Goal: Use online tool/utility: Utilize a website feature to perform a specific function

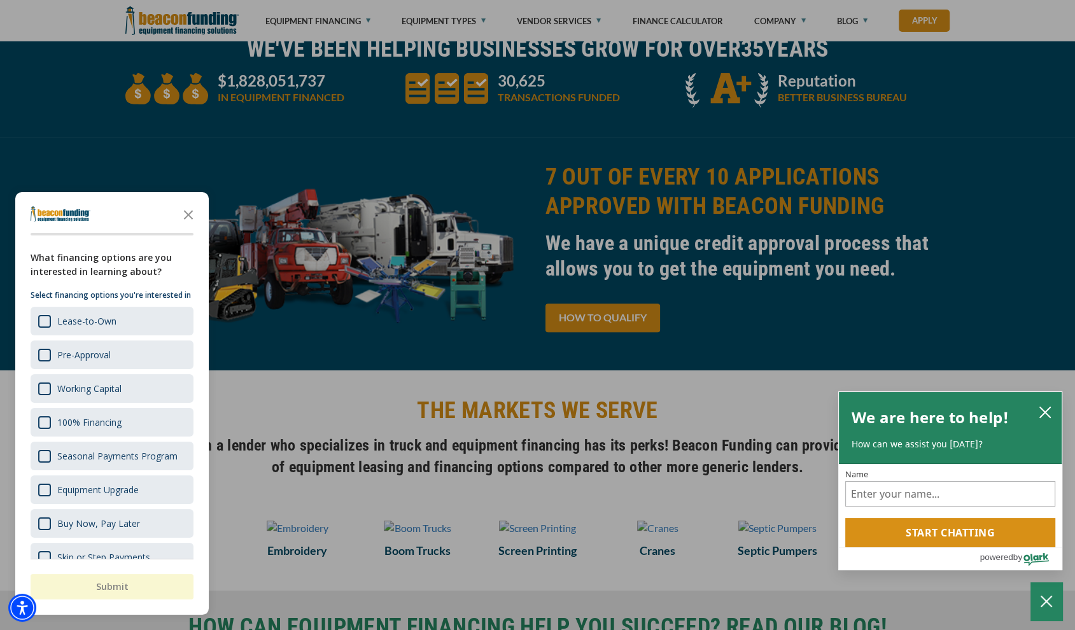
scroll to position [307, 0]
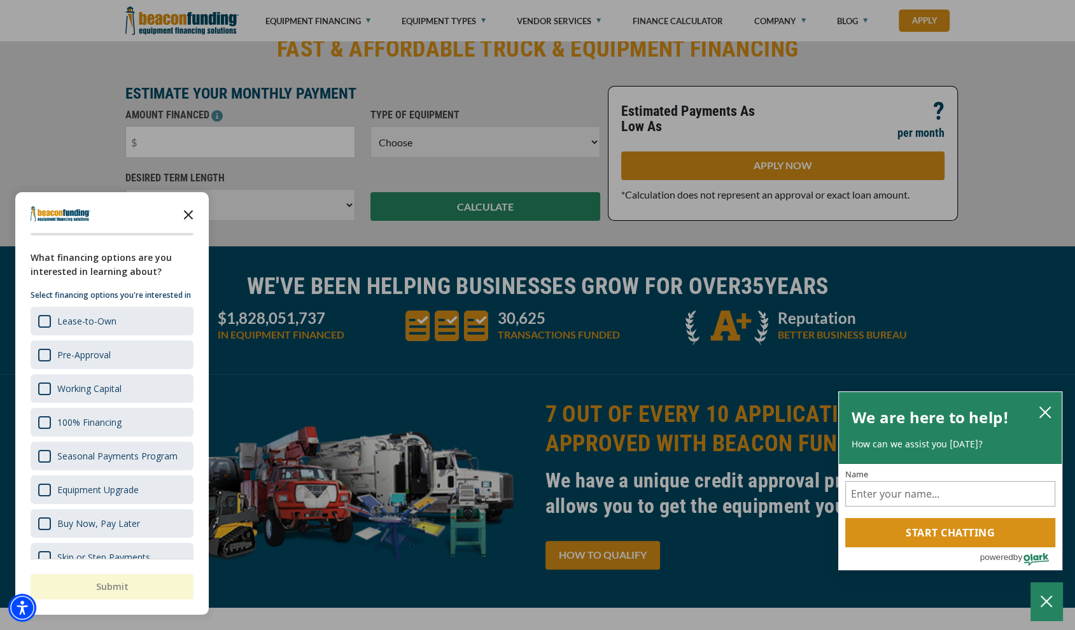
click at [190, 217] on icon "Close the survey" at bounding box center [188, 213] width 25 height 25
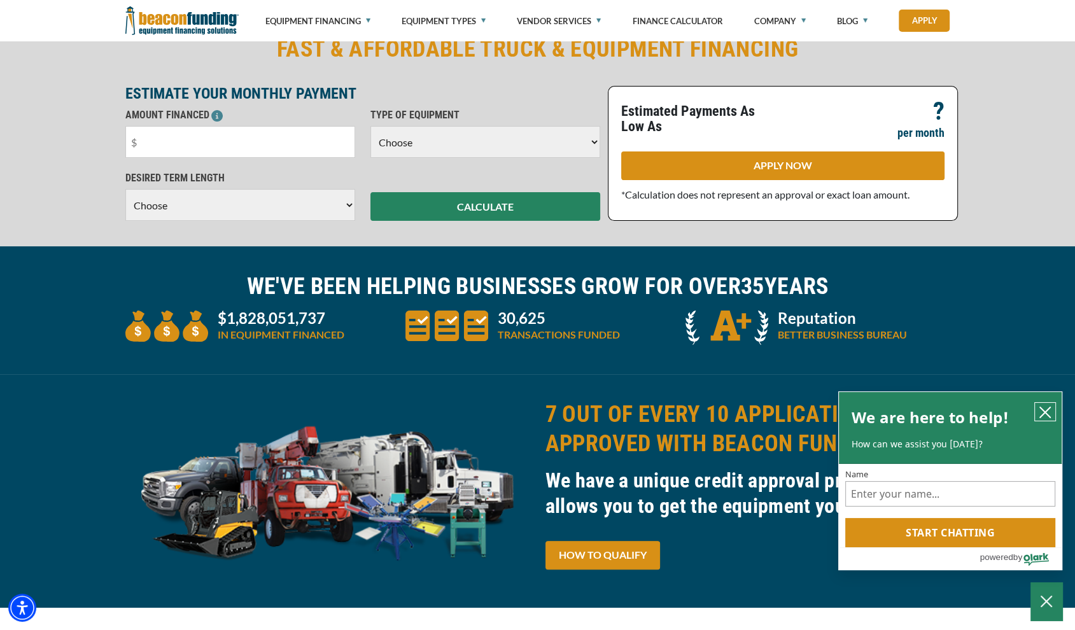
click at [1042, 410] on icon "close chatbox" at bounding box center [1045, 412] width 13 height 13
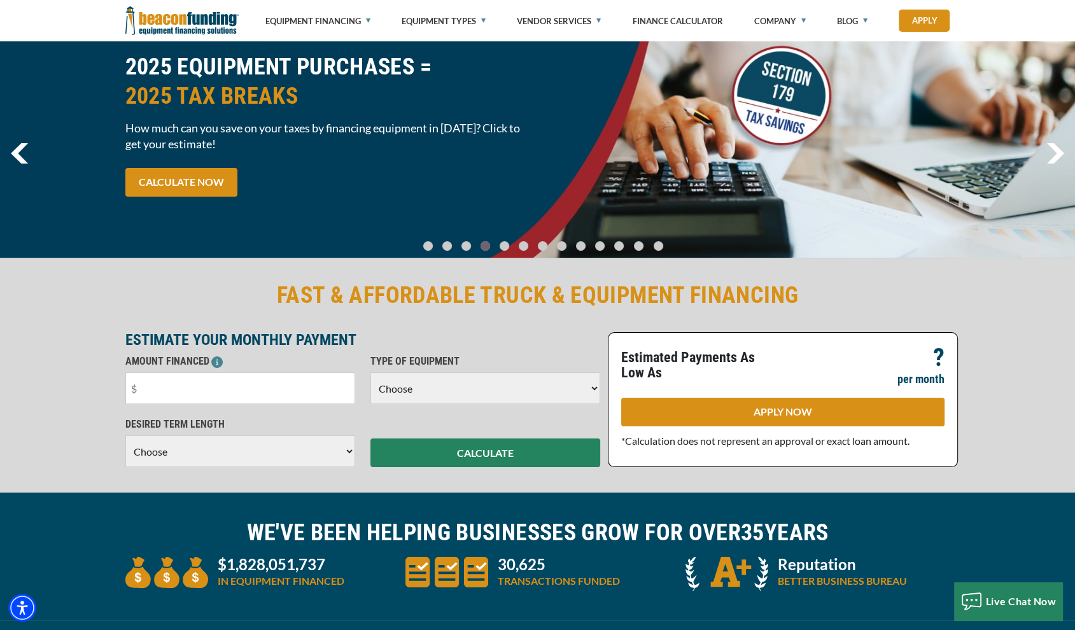
scroll to position [52, 0]
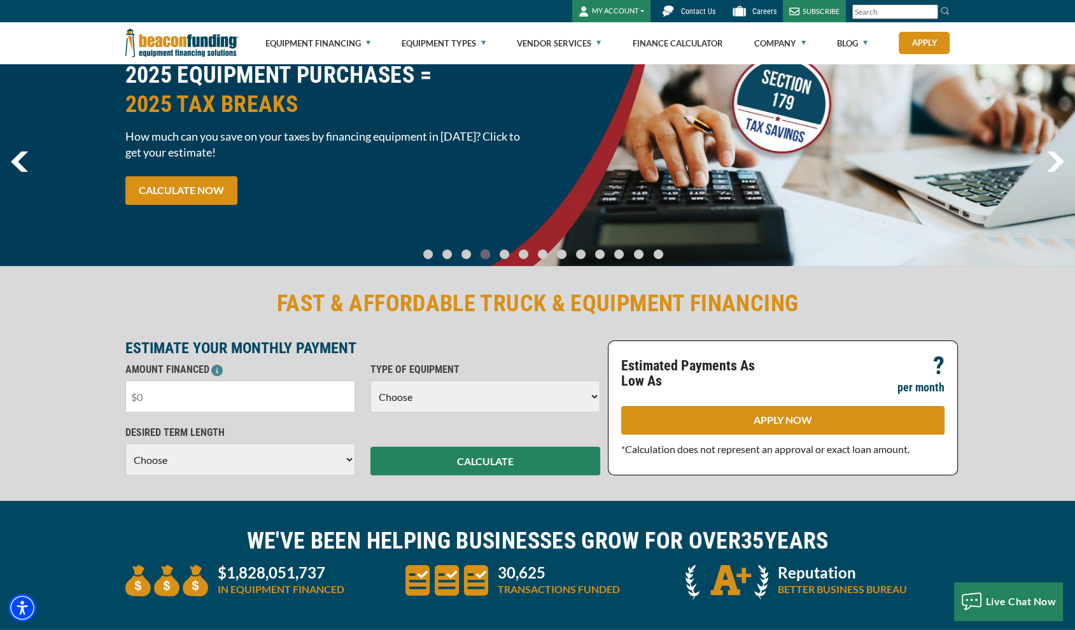
click at [263, 398] on input "text" at bounding box center [240, 397] width 230 height 32
click at [388, 395] on select "Choose Backhoe Boom/Bucket Truck Chipper Commercial Mower Crane DTG/DTF Printin…" at bounding box center [485, 397] width 230 height 32
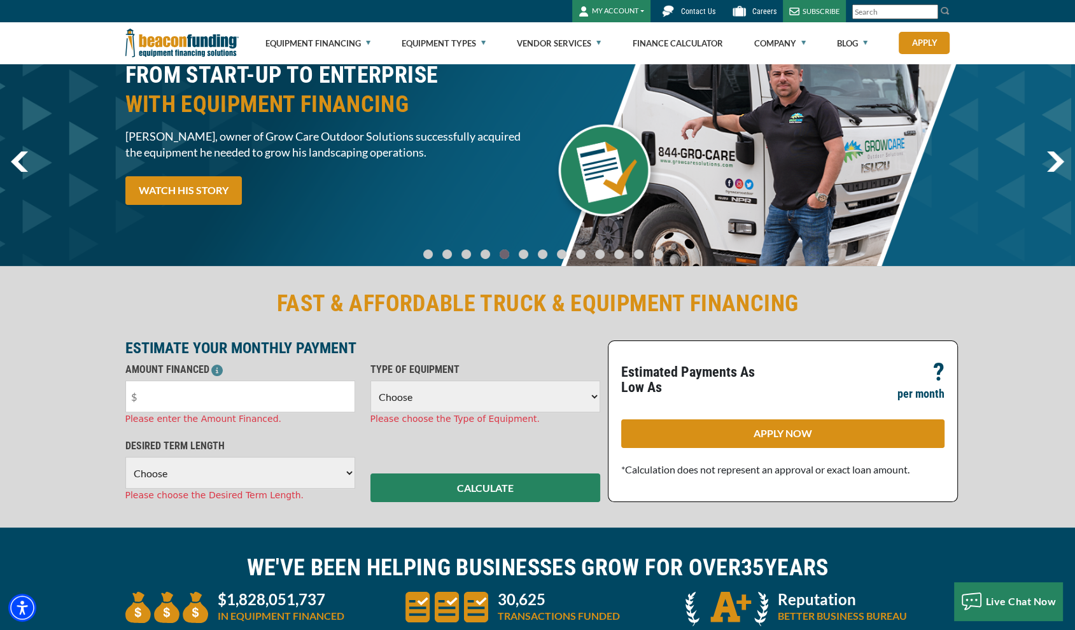
click at [201, 352] on p "ESTIMATE YOUR MONTHLY PAYMENT" at bounding box center [362, 347] width 475 height 15
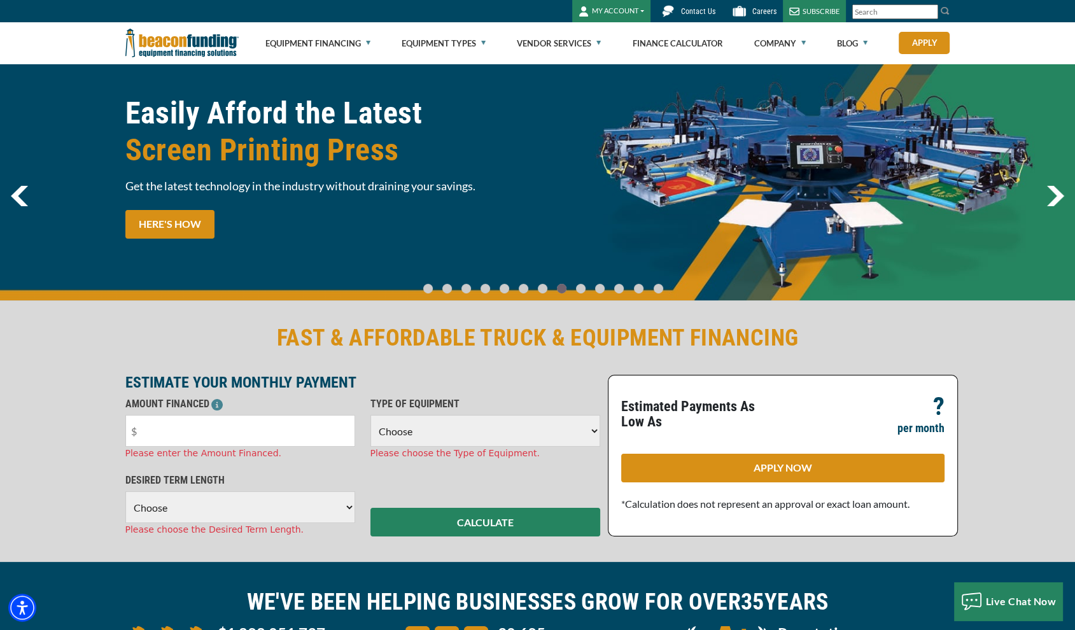
scroll to position [0, 0]
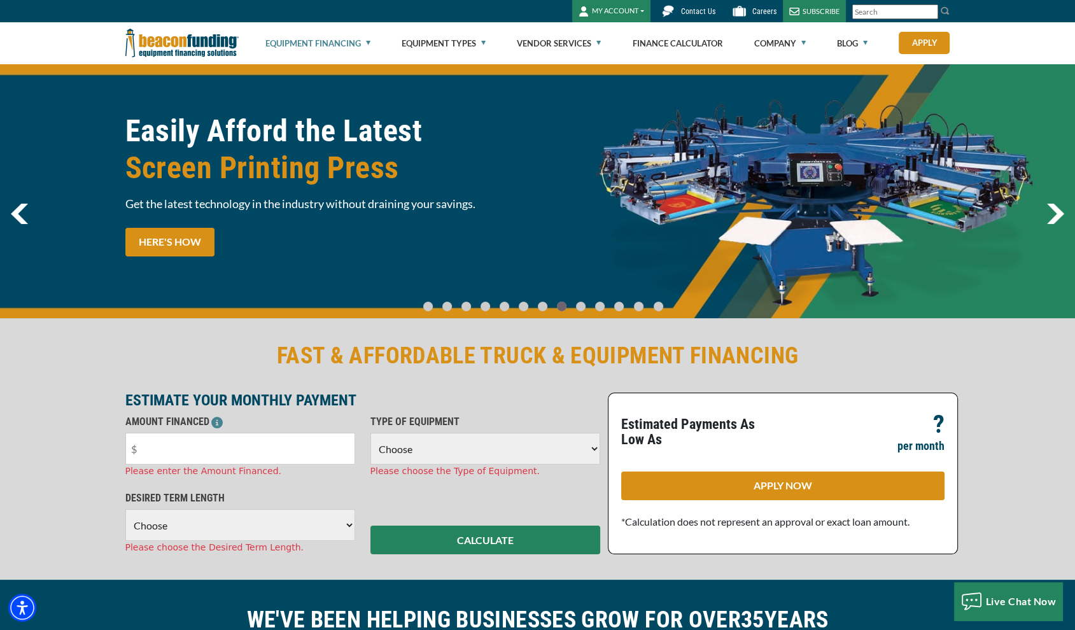
click at [329, 44] on link "Equipment Financing" at bounding box center [317, 43] width 105 height 41
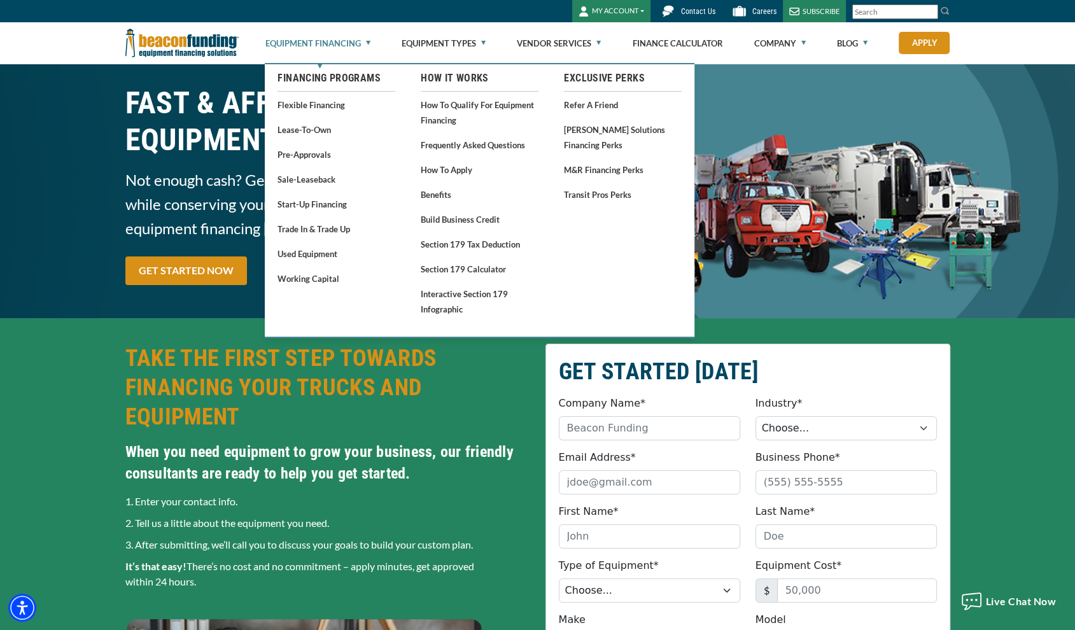
click at [338, 38] on link "Equipment Financing" at bounding box center [317, 43] width 105 height 41
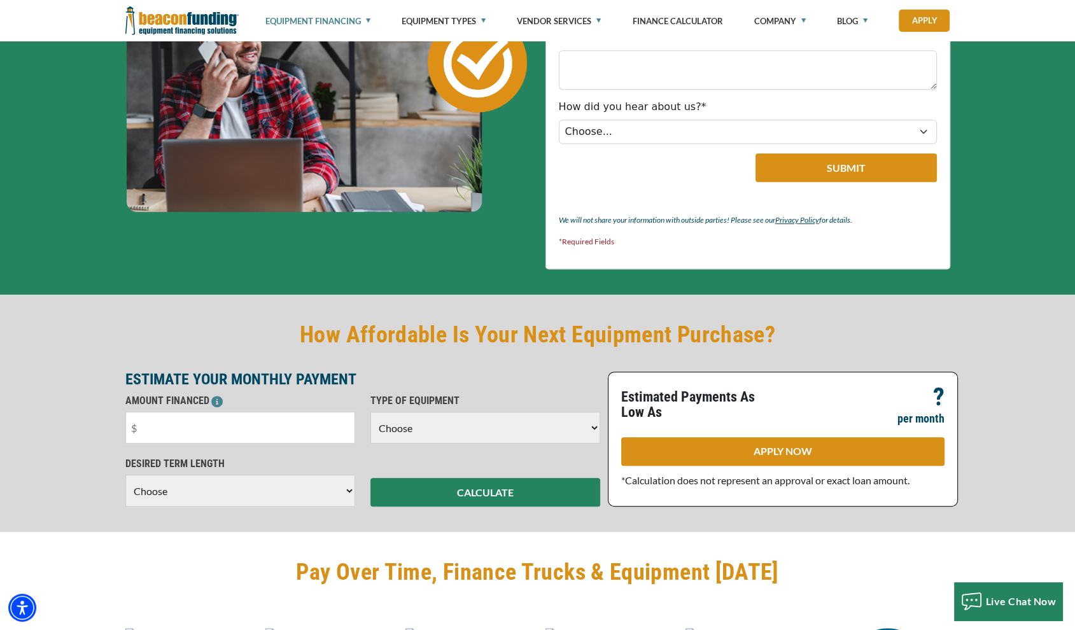
scroll to position [700, 0]
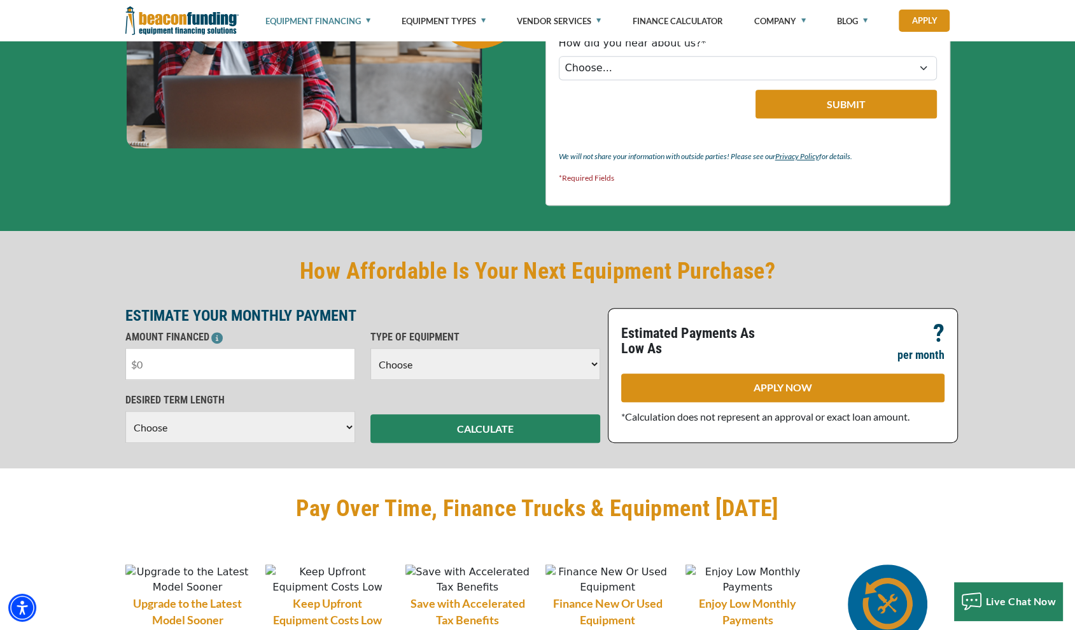
click at [269, 372] on input "text" at bounding box center [240, 364] width 230 height 32
drag, startPoint x: 272, startPoint y: 369, endPoint x: 101, endPoint y: 368, distance: 171.2
click at [101, 368] on div "How Affordable Is Your Next Equipment Purchase? ESTIMATE YOUR MONTHLY PAYMENT A…" at bounding box center [537, 349] width 1075 height 237
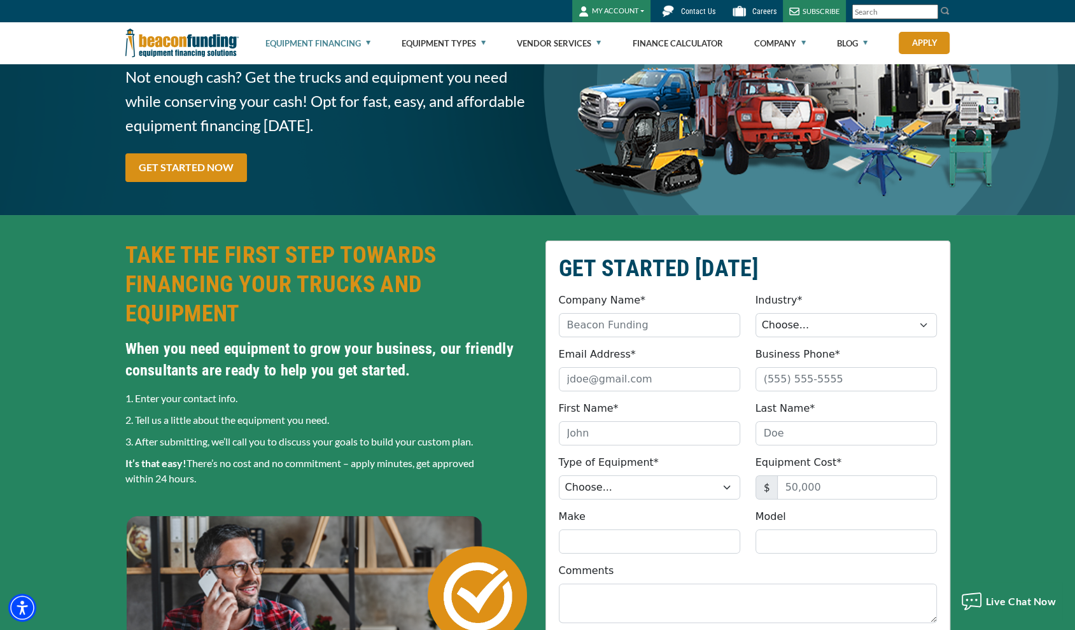
scroll to position [0, 0]
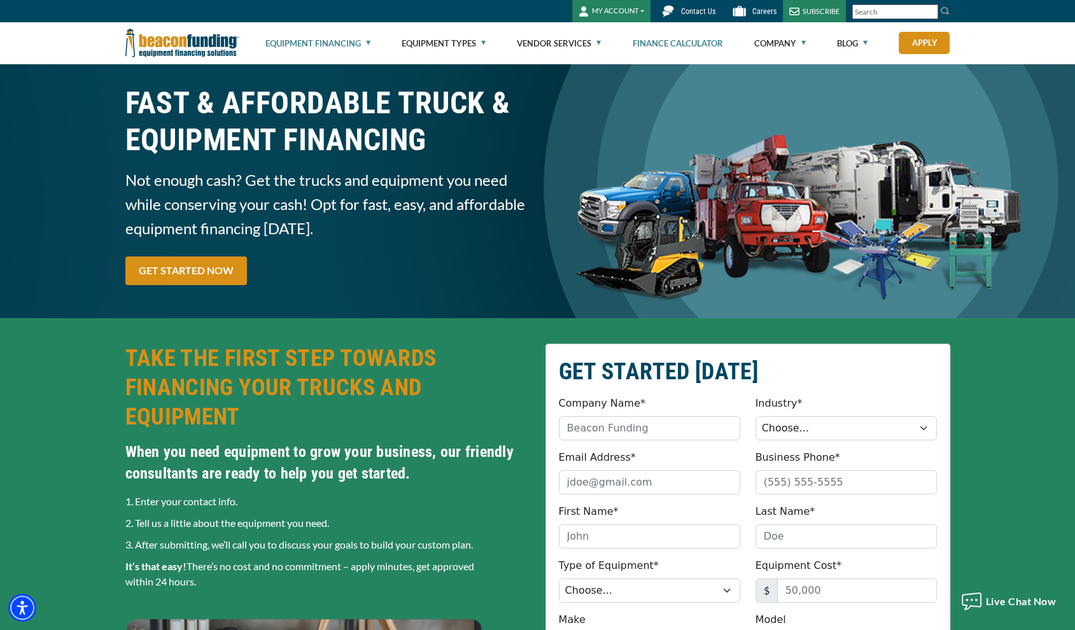
click at [652, 36] on link "Finance Calculator" at bounding box center [677, 43] width 90 height 41
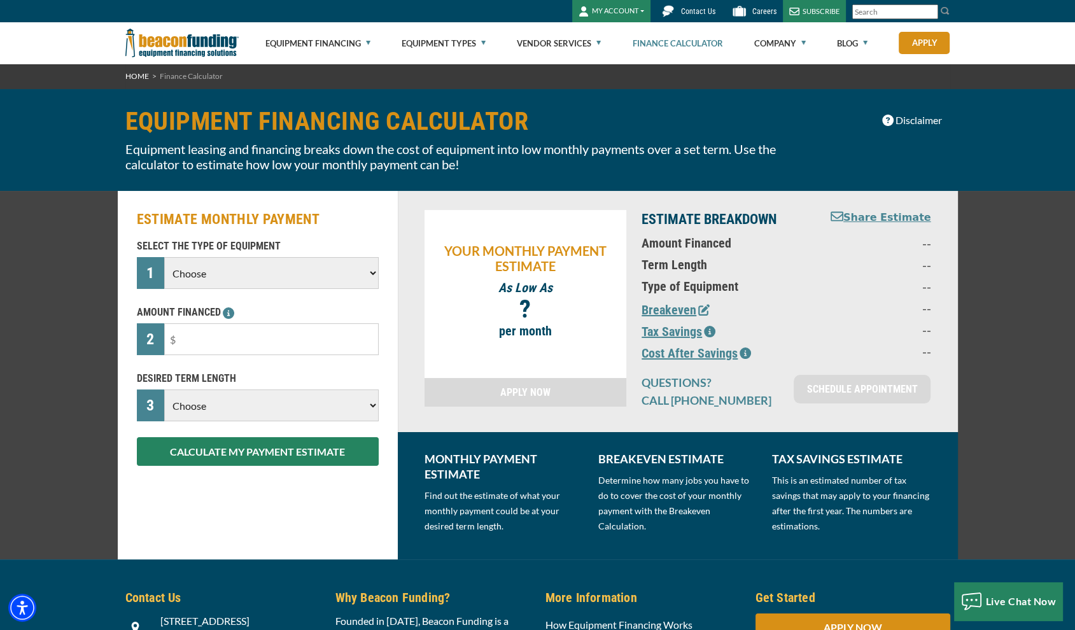
click at [300, 269] on select "Choose Backhoe Boom/Bucket Truck Chipper Commercial Mower Crane DTG/DTF Printin…" at bounding box center [271, 273] width 214 height 32
select select "1"
click at [164, 257] on select "Choose Backhoe Boom/Bucket Truck Chipper Commercial Mower Crane DTG/DTF Printin…" at bounding box center [271, 273] width 214 height 32
click at [307, 342] on input "text" at bounding box center [271, 339] width 214 height 32
drag, startPoint x: 286, startPoint y: 339, endPoint x: 116, endPoint y: 331, distance: 170.1
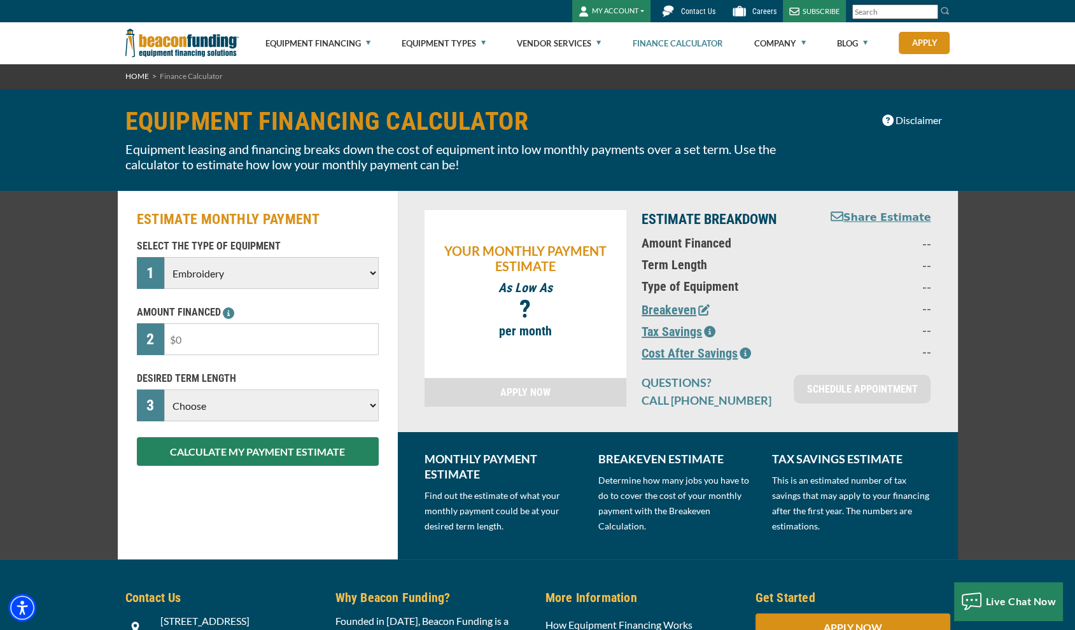
click at [116, 331] on div "ESTIMATE MONTHLY PAYMENT SELECT THE TYPE OF EQUIPMENT 1 Choose Backhoe Boom/Buc…" at bounding box center [537, 375] width 1075 height 368
type input "$10,000"
click at [257, 388] on div "DESIRED TERM LENGTH 3 Choose 36 Months 48 Months 60 Months Please choose the De…" at bounding box center [257, 396] width 257 height 50
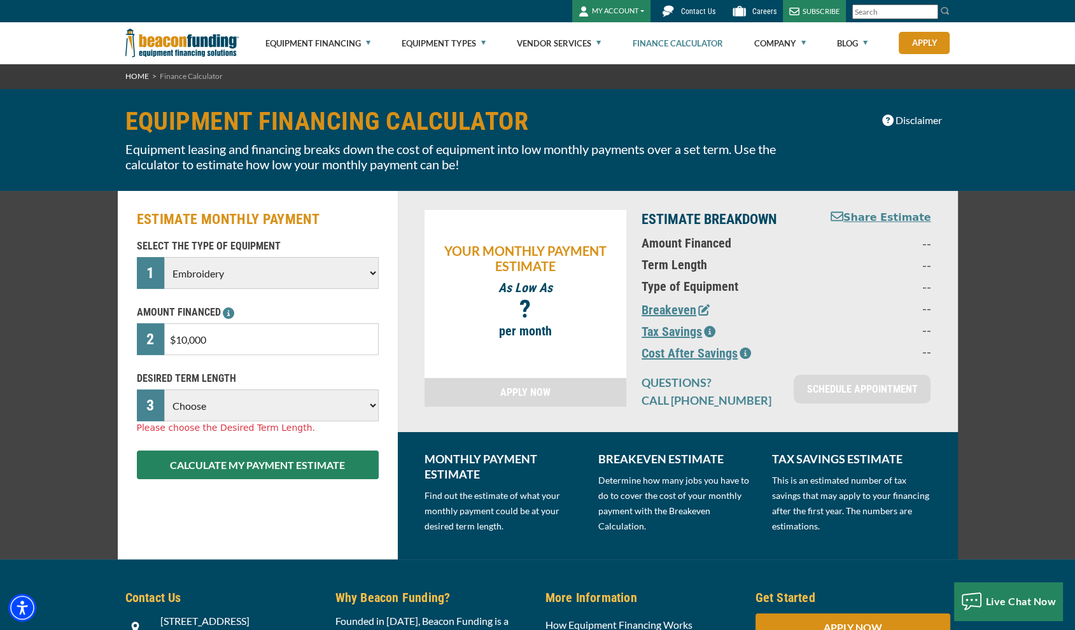
select select "48"
click at [164, 389] on select "Choose 36 Months 48 Months 60 Months" at bounding box center [271, 405] width 214 height 32
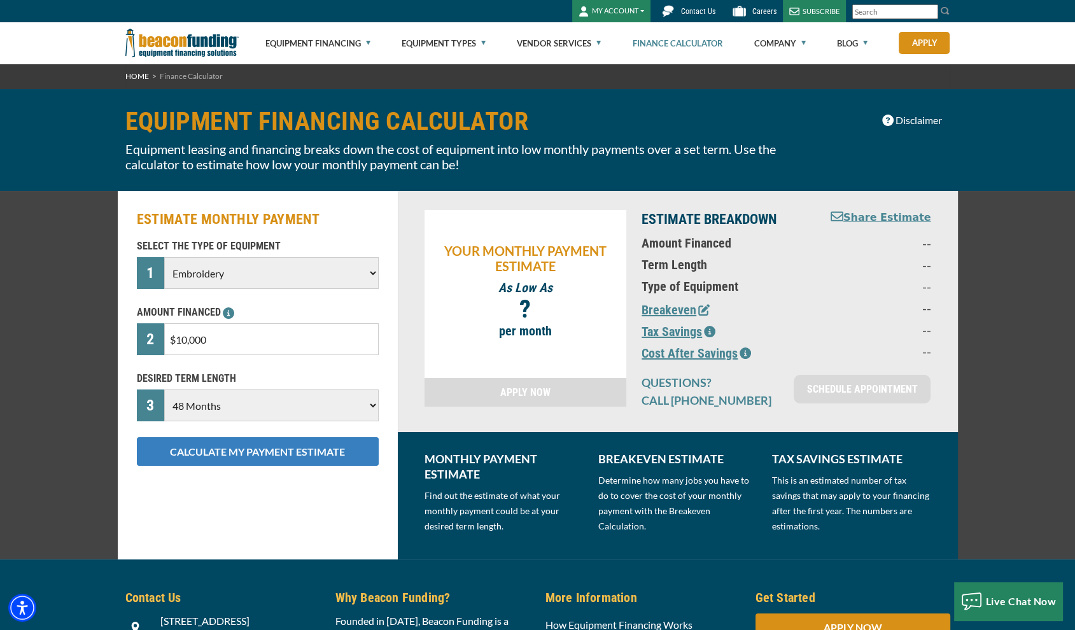
click at [248, 454] on button "CALCULATE MY PAYMENT ESTIMATE" at bounding box center [258, 451] width 242 height 29
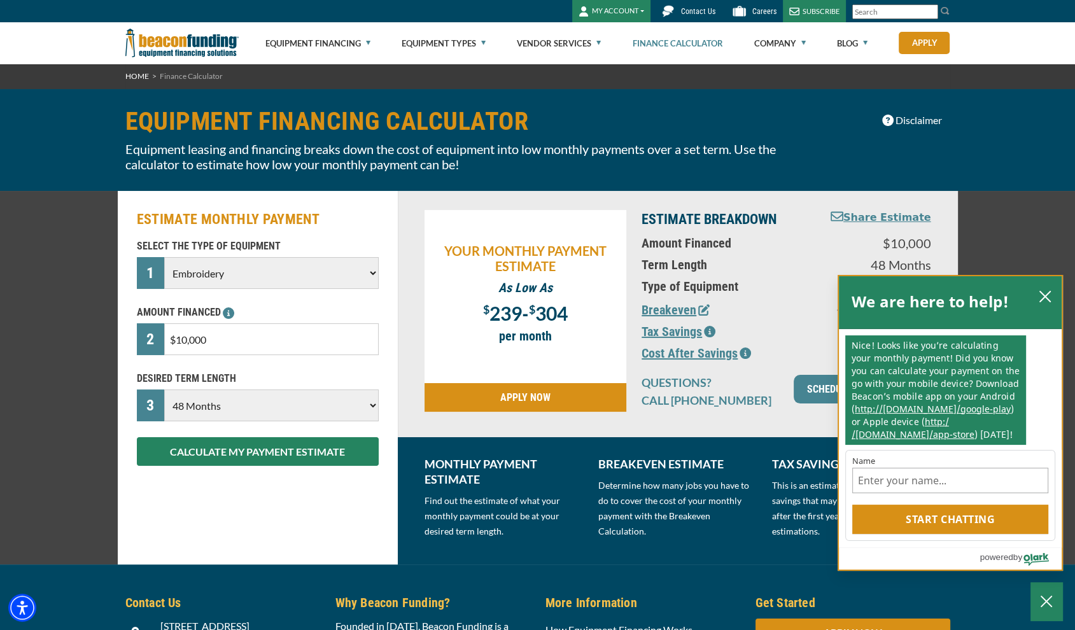
click at [1033, 291] on div "We are here to help!" at bounding box center [949, 302] width 197 height 27
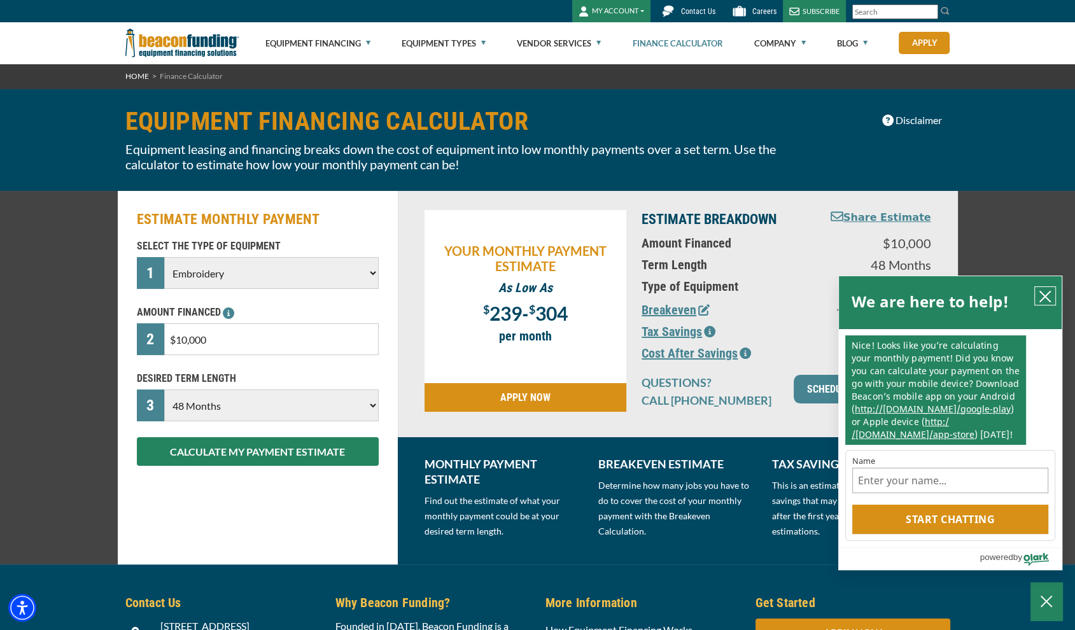
click at [1042, 294] on icon "close chatbox" at bounding box center [1045, 296] width 13 height 13
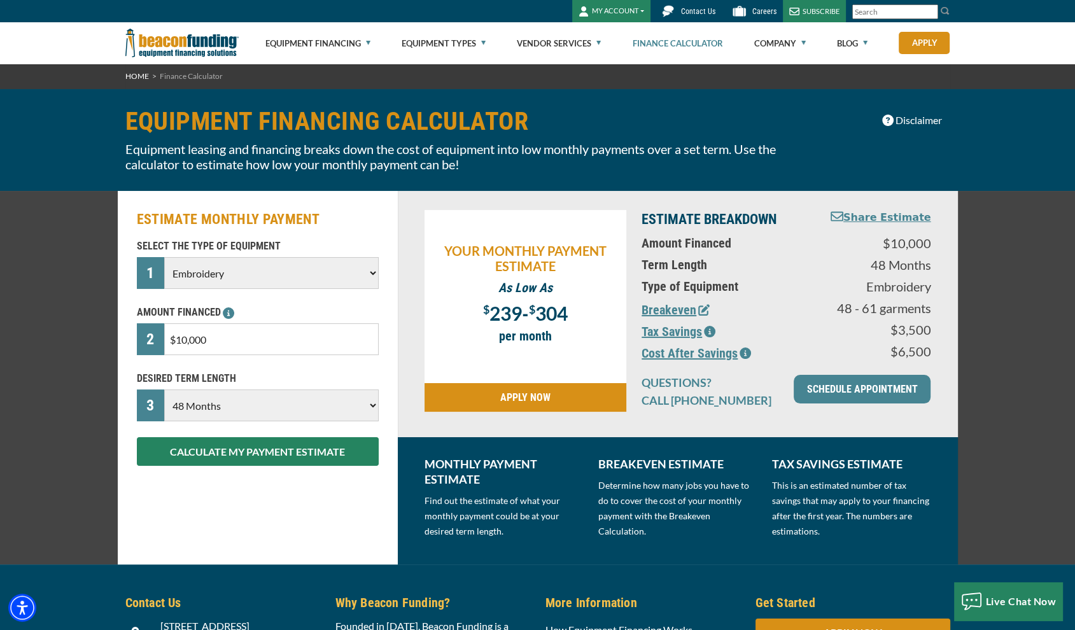
click at [682, 311] on button "Breakeven" at bounding box center [675, 309] width 68 height 19
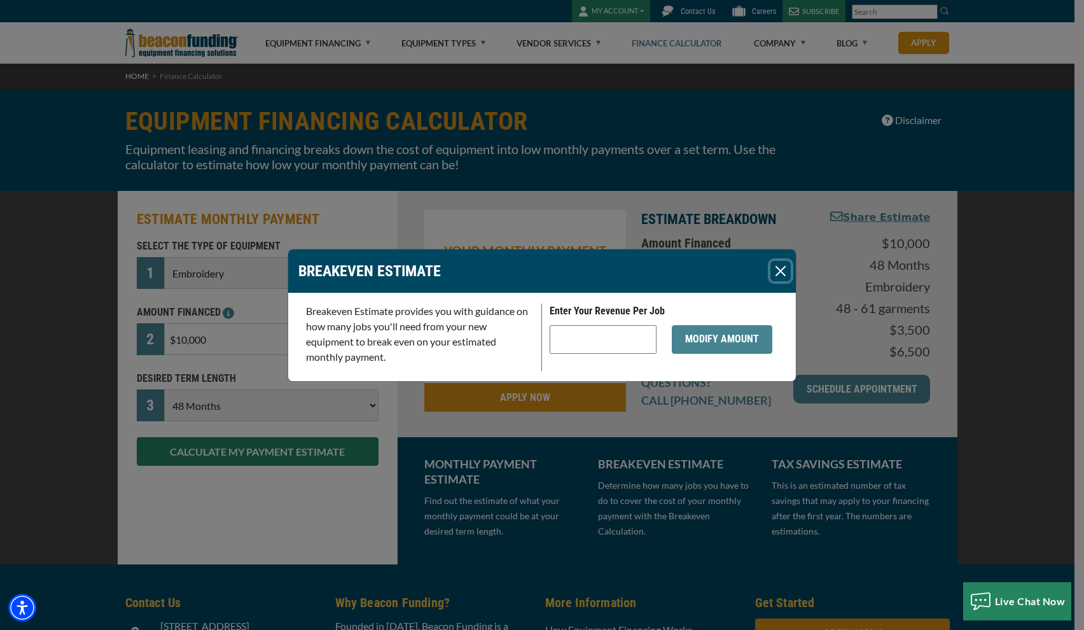
click at [780, 269] on button "Close" at bounding box center [781, 271] width 20 height 20
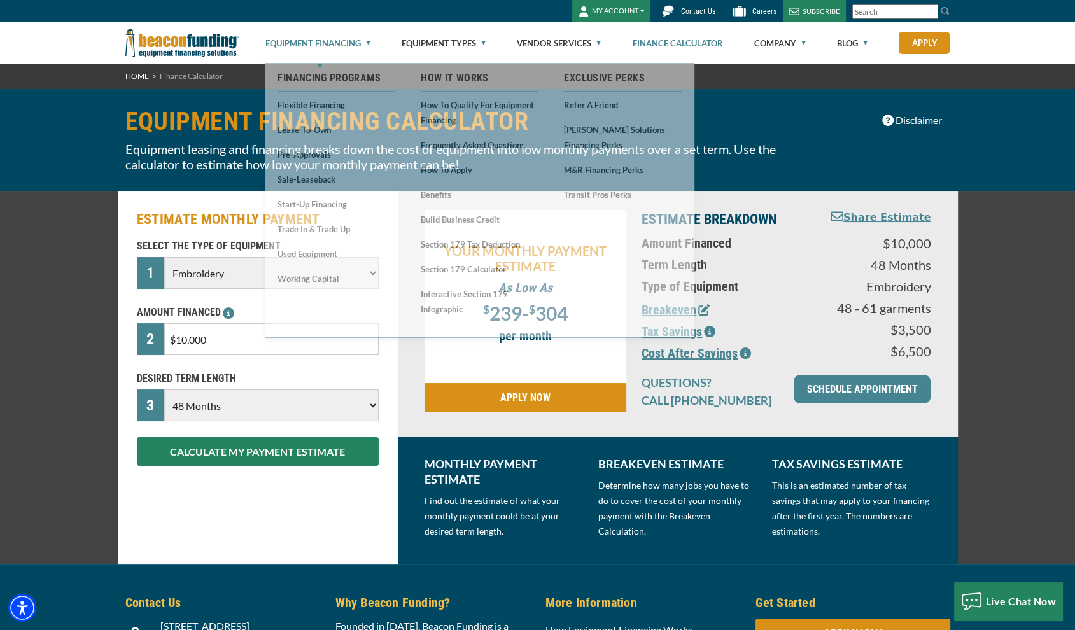
click at [328, 46] on link "Equipment Financing" at bounding box center [317, 43] width 105 height 41
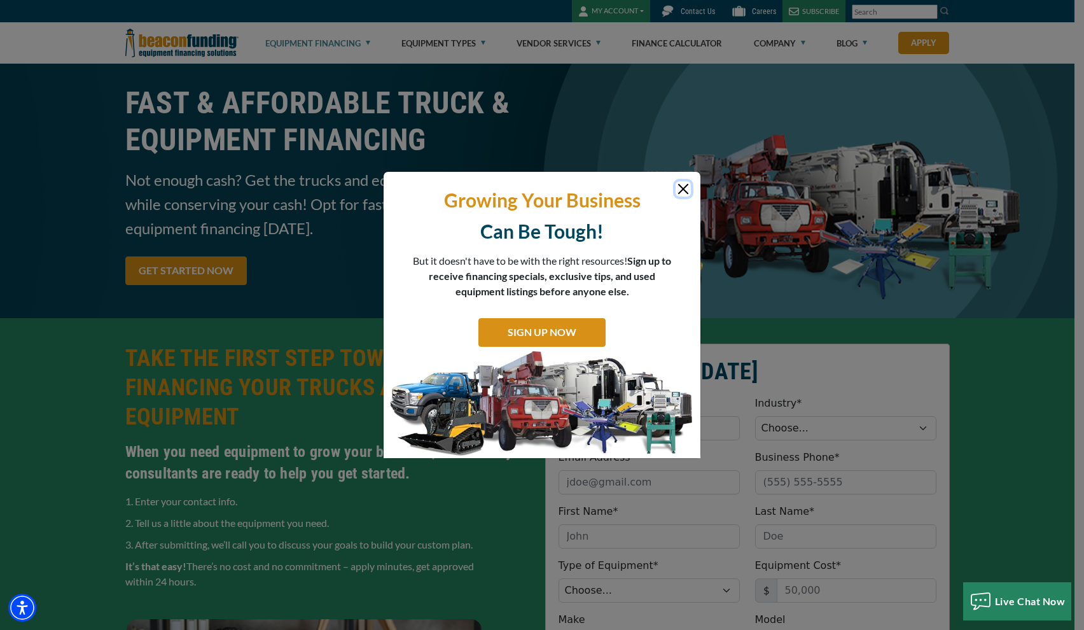
click at [682, 183] on button "Close" at bounding box center [683, 188] width 15 height 15
